Goal: Navigation & Orientation: Find specific page/section

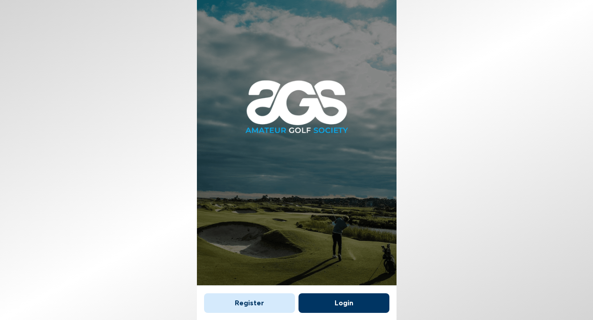
scroll to position [5, 0]
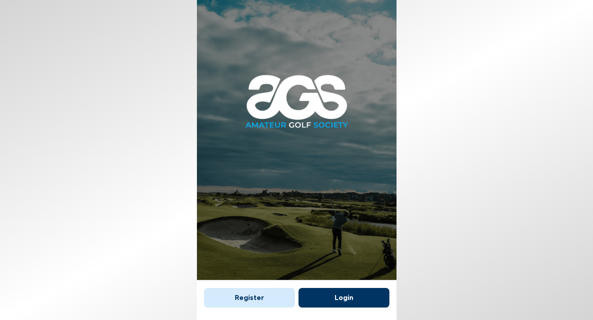
click at [337, 297] on button "Login" at bounding box center [344, 298] width 91 height 20
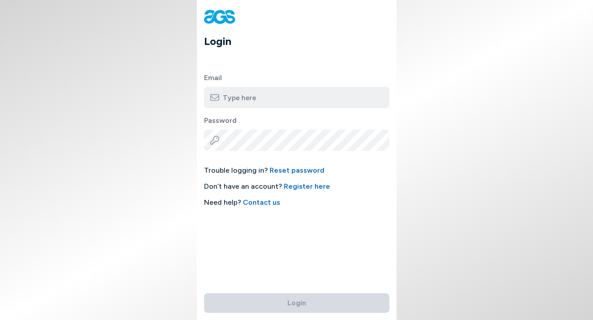
type input "[EMAIL_ADDRESS][DOMAIN_NAME]"
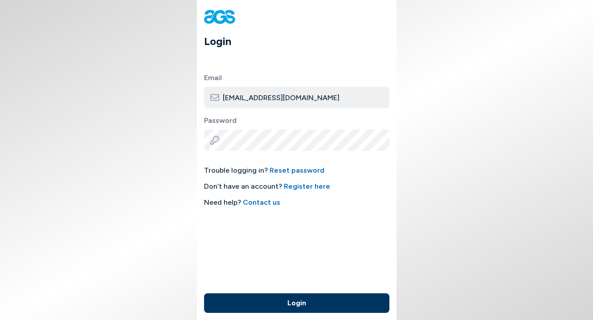
click at [308, 300] on button "Login" at bounding box center [296, 304] width 185 height 20
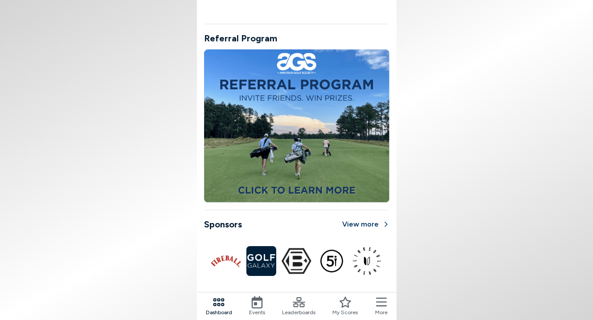
scroll to position [723, 0]
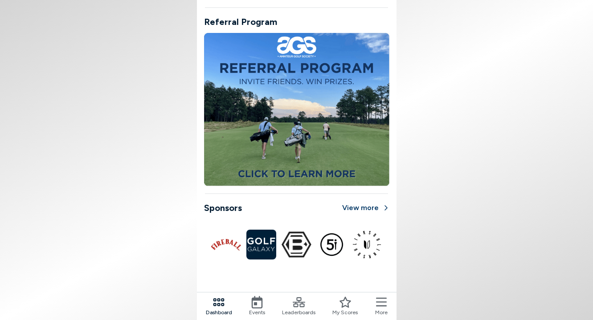
click at [300, 304] on icon at bounding box center [299, 303] width 12 height 10
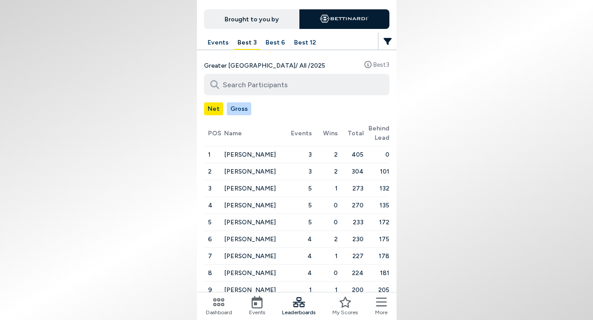
scroll to position [95, 0]
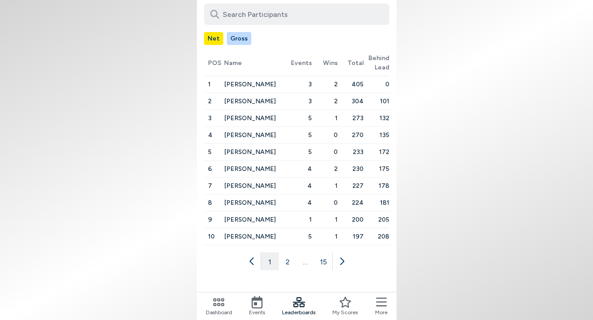
click at [289, 263] on button "2" at bounding box center [288, 262] width 18 height 18
click at [299, 262] on button "3" at bounding box center [297, 262] width 18 height 18
click at [304, 263] on button "4" at bounding box center [306, 262] width 18 height 18
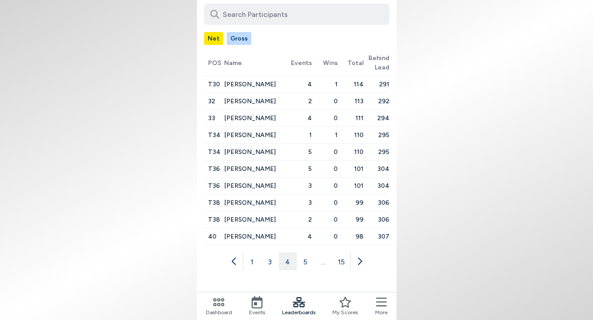
click at [304, 263] on button "5" at bounding box center [306, 262] width 18 height 18
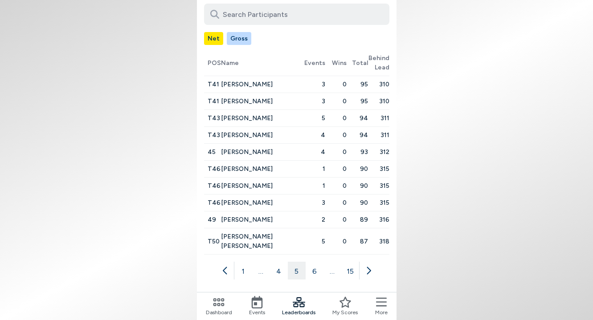
click at [313, 263] on button "6" at bounding box center [315, 271] width 18 height 18
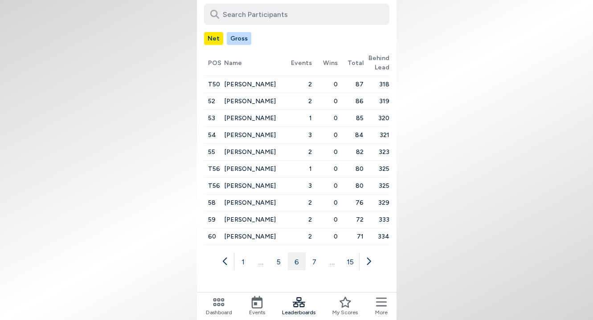
click at [313, 263] on button "7" at bounding box center [315, 262] width 18 height 18
click at [313, 263] on button "8" at bounding box center [315, 262] width 18 height 18
click at [350, 262] on button "15" at bounding box center [350, 262] width 18 height 18
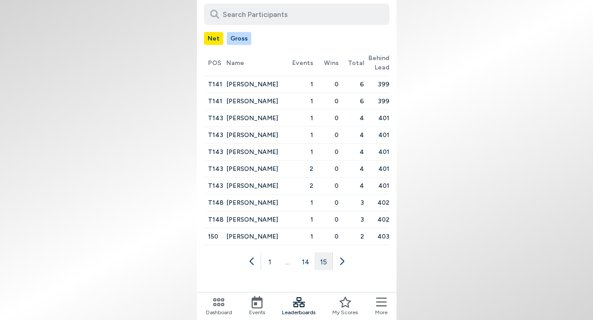
click at [310, 263] on button "14" at bounding box center [306, 262] width 18 height 18
click at [301, 263] on button "13" at bounding box center [297, 262] width 18 height 18
click at [290, 265] on button "12" at bounding box center [288, 262] width 18 height 18
click at [279, 264] on button "11" at bounding box center [279, 262] width 18 height 18
click at [270, 265] on button "10" at bounding box center [279, 262] width 18 height 18
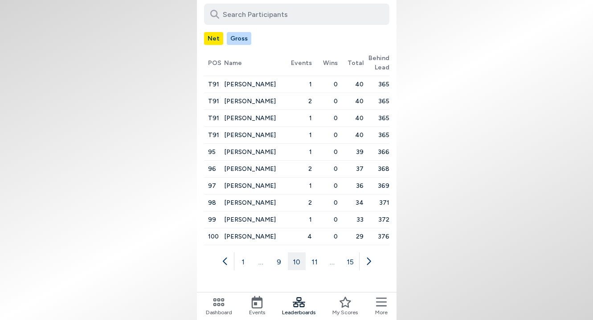
click at [262, 266] on button "…" at bounding box center [261, 262] width 18 height 18
click at [245, 264] on button "1" at bounding box center [243, 262] width 18 height 18
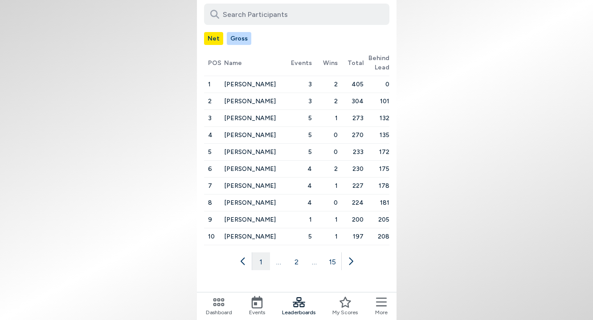
click at [379, 304] on icon at bounding box center [381, 302] width 11 height 12
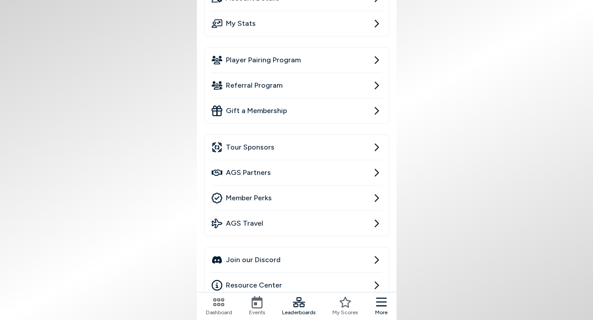
scroll to position [82, 0]
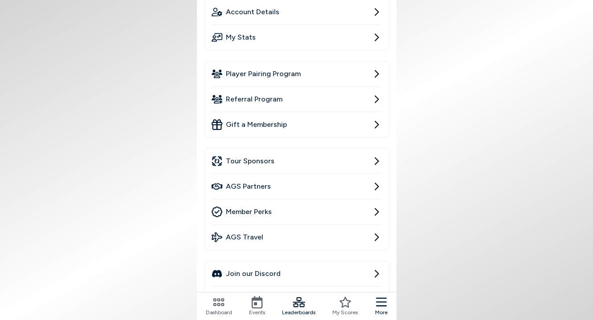
click at [376, 162] on icon at bounding box center [376, 161] width 11 height 11
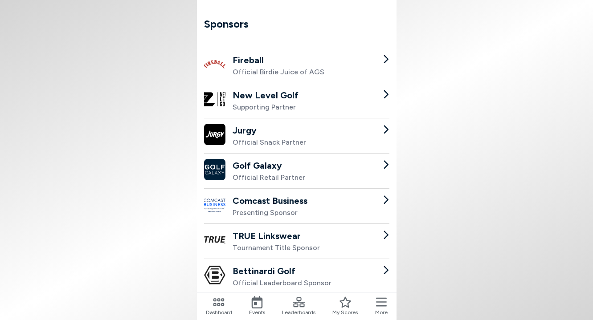
click at [259, 299] on icon at bounding box center [257, 302] width 11 height 12
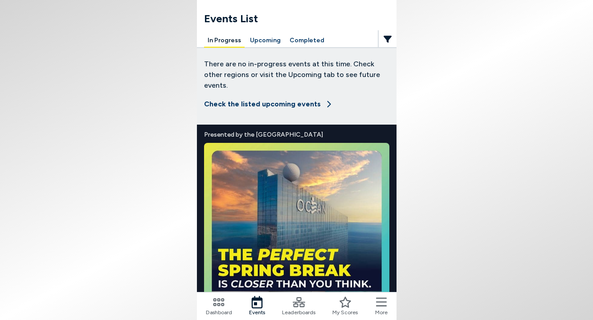
click at [219, 302] on icon at bounding box center [218, 303] width 11 height 8
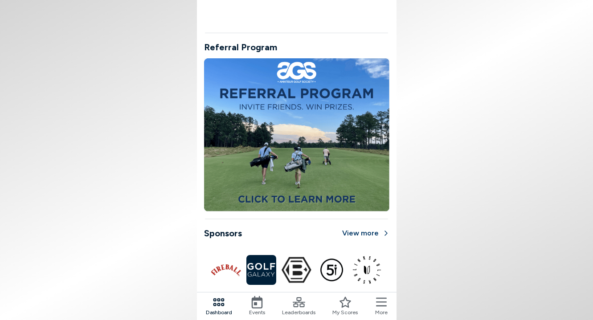
scroll to position [723, 0]
